Goal: Task Accomplishment & Management: Manage account settings

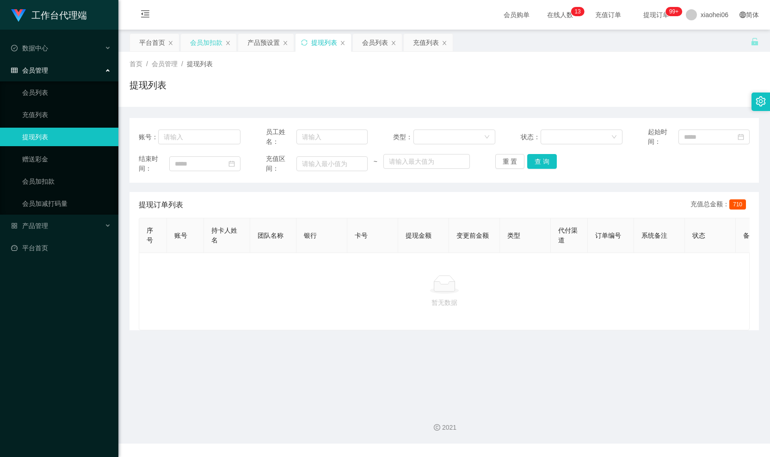
click at [207, 38] on div "会员加扣款" at bounding box center [206, 43] width 32 height 18
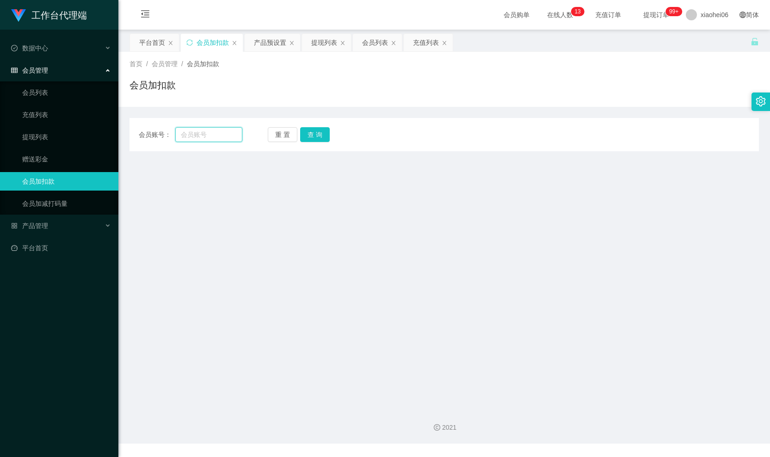
drag, startPoint x: 214, startPoint y: 128, endPoint x: 274, endPoint y: 140, distance: 61.3
click at [215, 129] on input "text" at bounding box center [208, 134] width 67 height 15
paste input "426235"
type input "426235"
click at [318, 132] on button "查 询" at bounding box center [315, 134] width 30 height 15
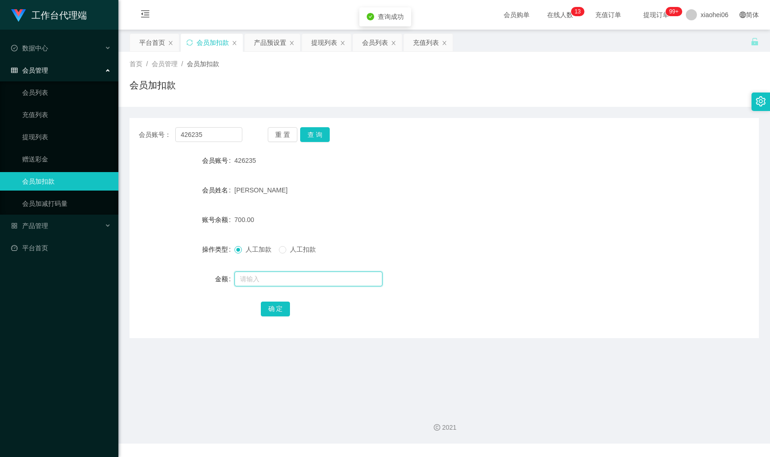
click at [284, 276] on input "text" at bounding box center [308, 278] width 148 height 15
type input "1500"
click at [279, 311] on button "确 定" at bounding box center [276, 308] width 30 height 15
click at [520, 211] on div "2200.00" at bounding box center [417, 219] width 367 height 18
